Goal: Task Accomplishment & Management: Understand process/instructions

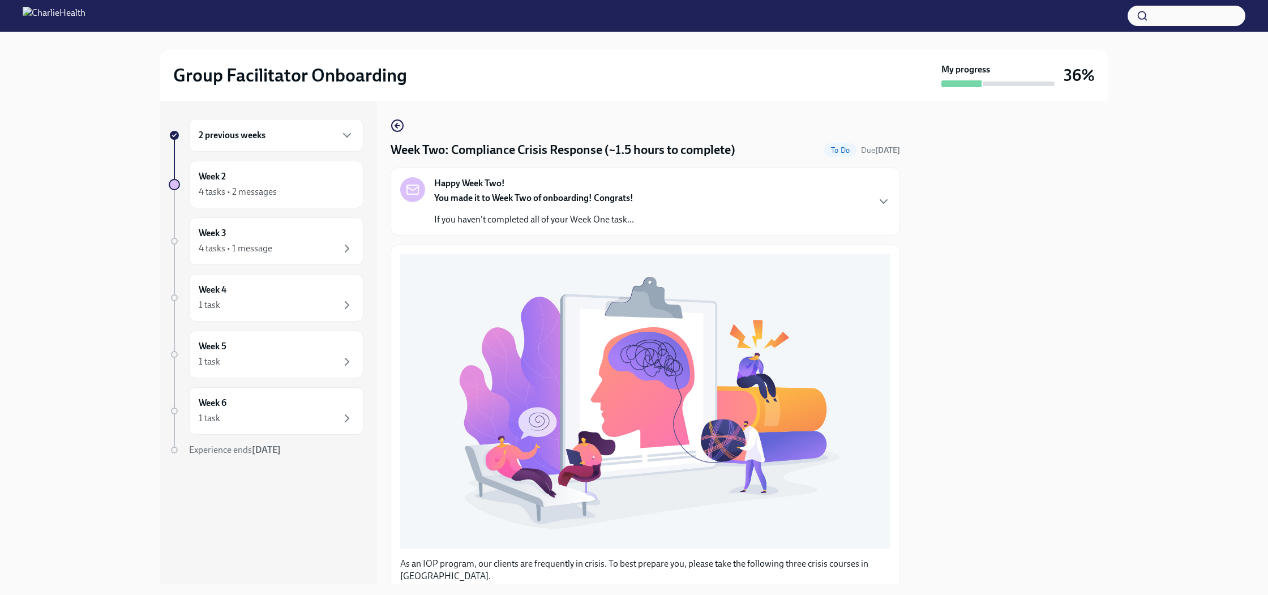
click at [286, 130] on div "2 previous weeks" at bounding box center [276, 136] width 155 height 14
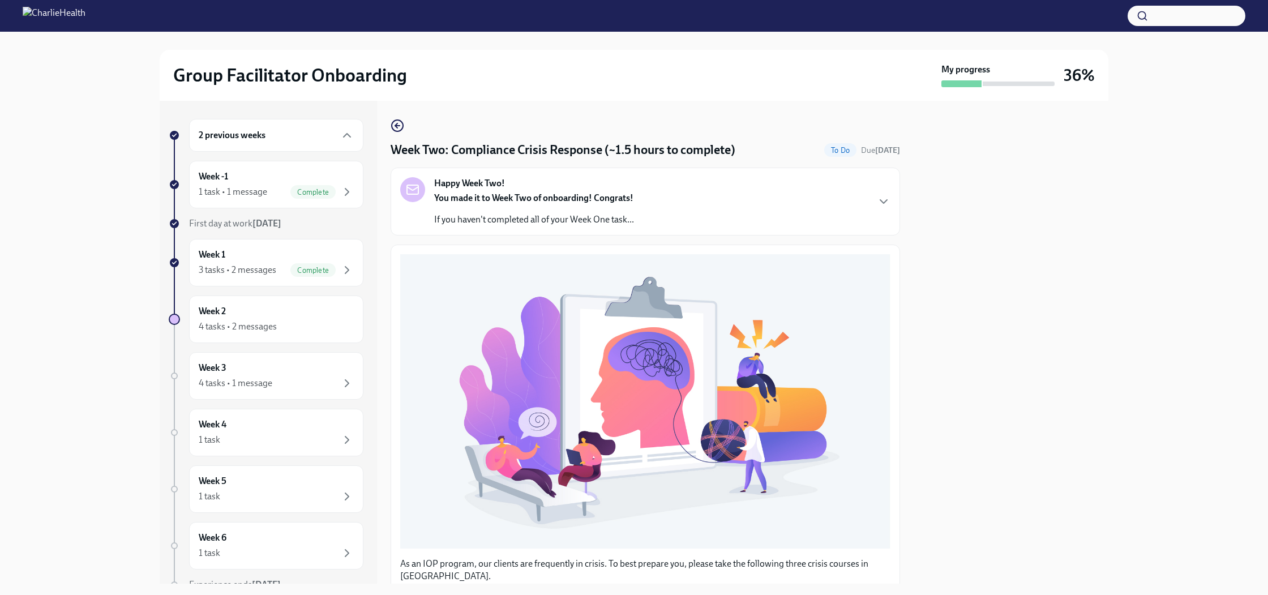
click at [639, 276] on button "Zoom image" at bounding box center [645, 401] width 490 height 294
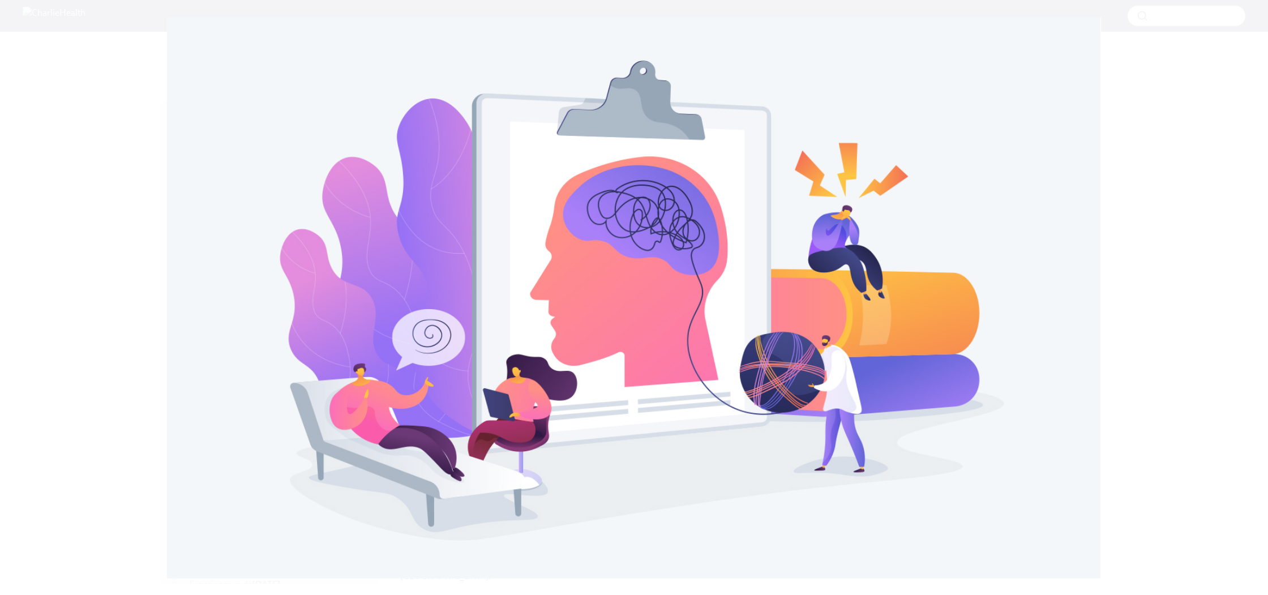
click at [1167, 230] on button "Unzoom image" at bounding box center [634, 297] width 1268 height 595
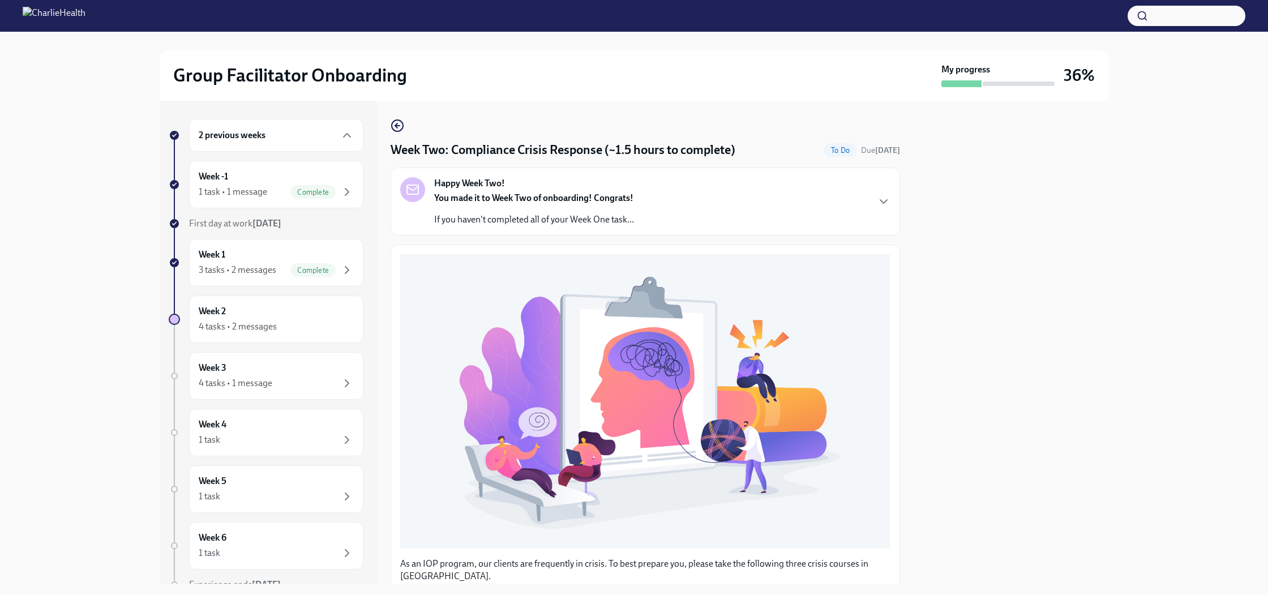
click at [639, 193] on div "Happy Week Two! You made it to Week Two of onboarding! Congrats! If you haven't…" at bounding box center [645, 201] width 490 height 49
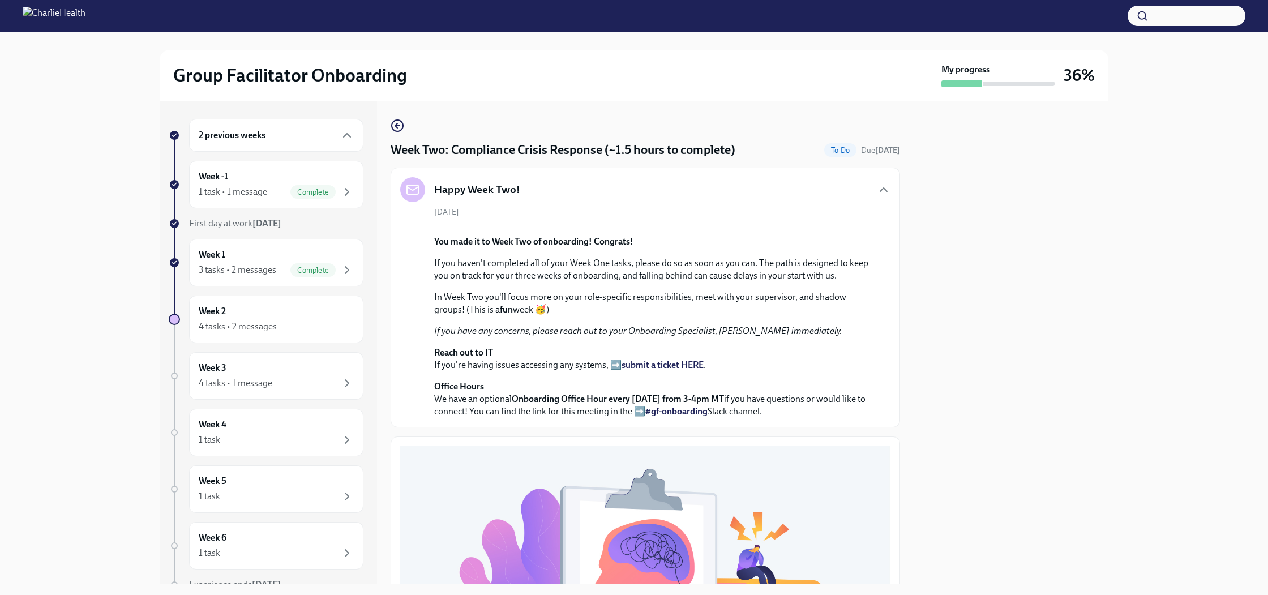
click at [281, 130] on div "2 previous weeks" at bounding box center [276, 136] width 155 height 14
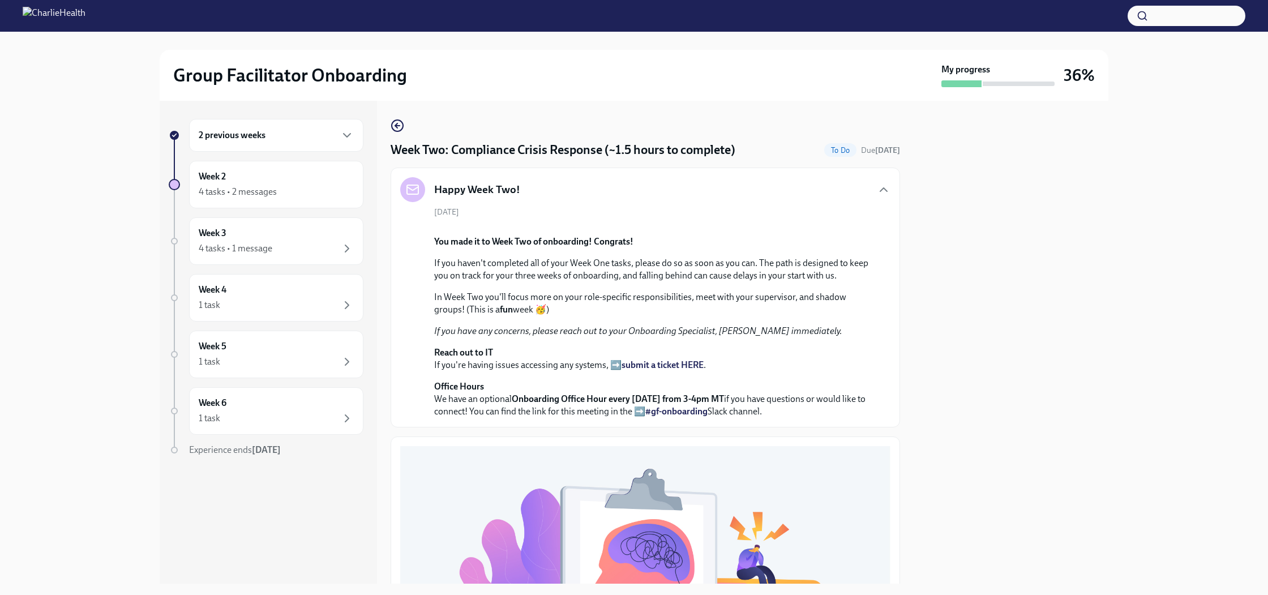
click at [281, 130] on div "2 previous weeks" at bounding box center [276, 136] width 155 height 14
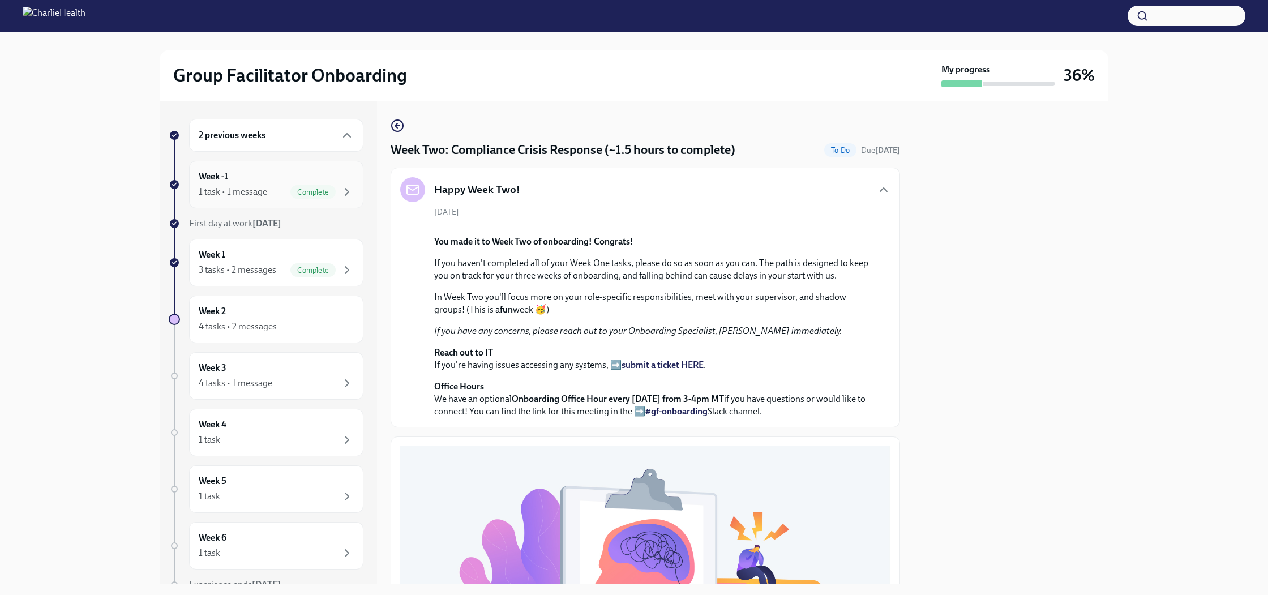
click at [285, 193] on div "1 task • 1 message Complete" at bounding box center [276, 192] width 155 height 14
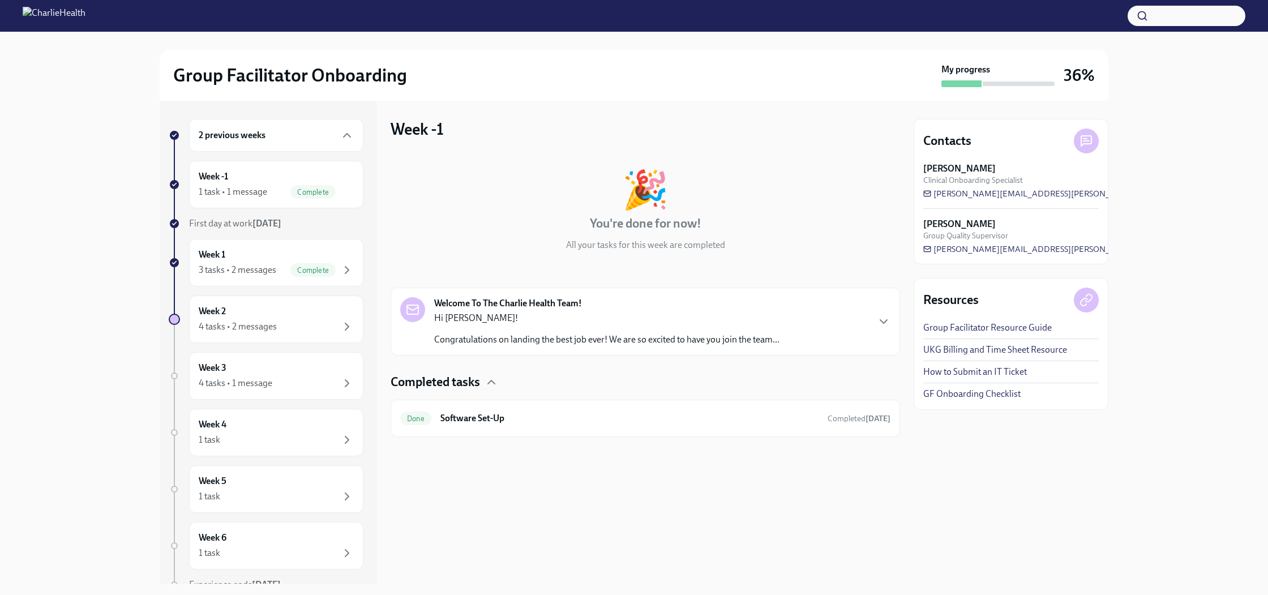
click at [694, 336] on p "Congratulations on landing the best job ever! We are so excited to have you joi…" at bounding box center [606, 339] width 345 height 12
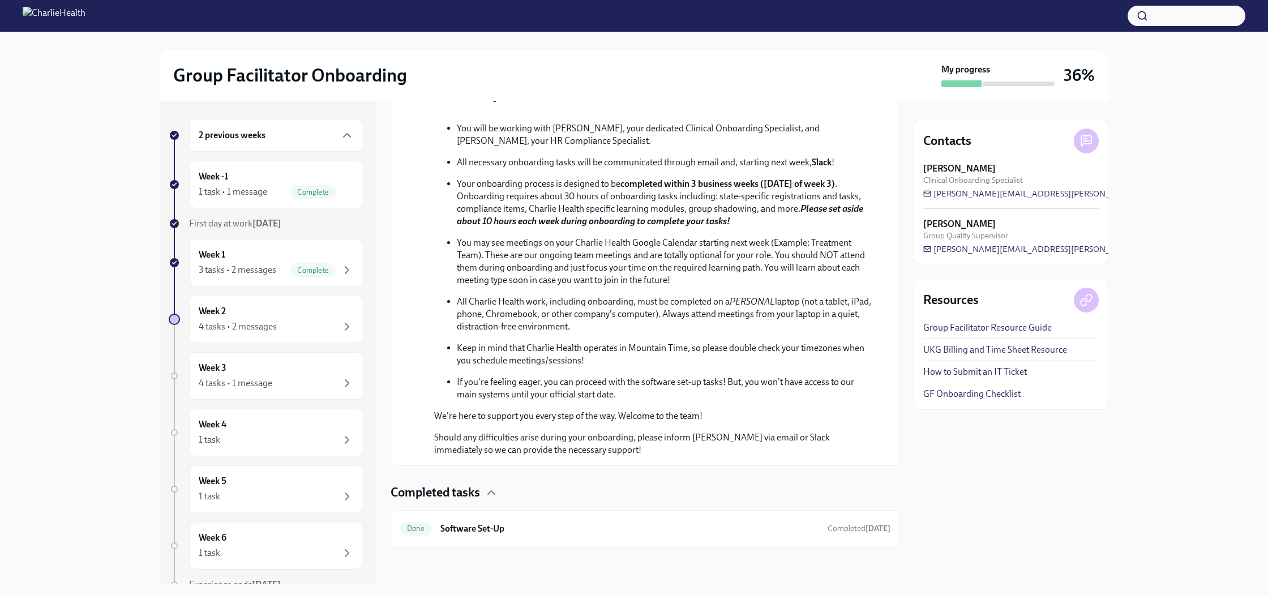
scroll to position [385, 0]
